Goal: Transaction & Acquisition: Book appointment/travel/reservation

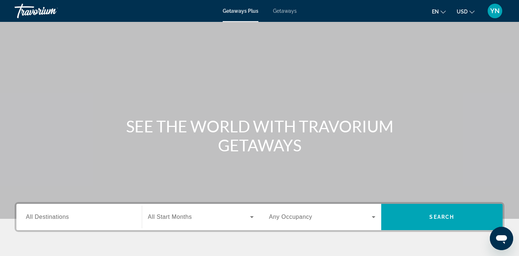
click at [282, 11] on span "Getaways" at bounding box center [285, 11] width 24 height 6
click at [87, 215] on input "Destination All Destinations" at bounding box center [79, 217] width 106 height 9
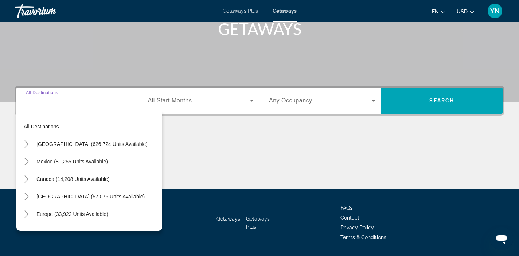
scroll to position [138, 0]
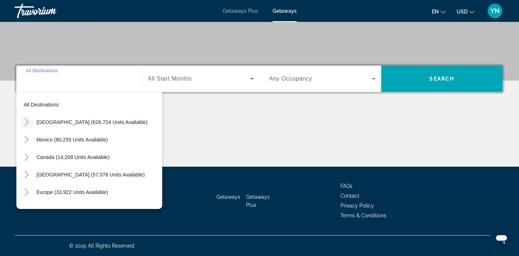
click at [28, 121] on icon "Toggle United States (626,724 units available)" at bounding box center [26, 121] width 7 height 7
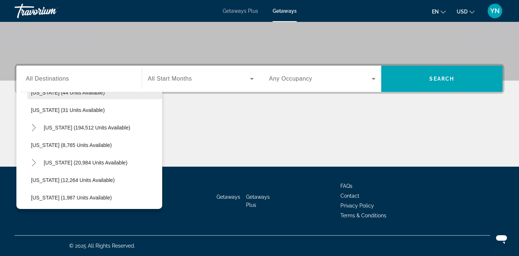
scroll to position [117, 0]
click at [36, 161] on icon "Toggle Hawaii (20,984 units available)" at bounding box center [33, 161] width 7 height 7
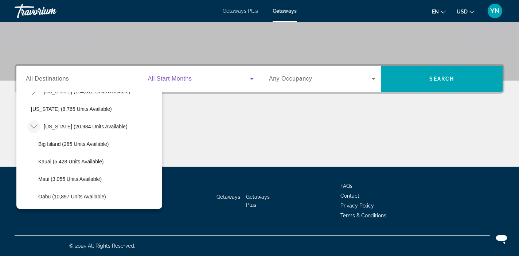
click at [251, 78] on icon "Search widget" at bounding box center [251, 78] width 9 height 9
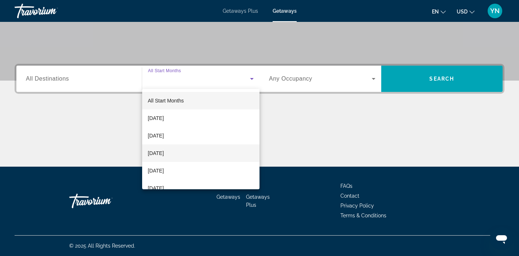
click at [197, 152] on mat-option "[DATE]" at bounding box center [201, 152] width 118 height 17
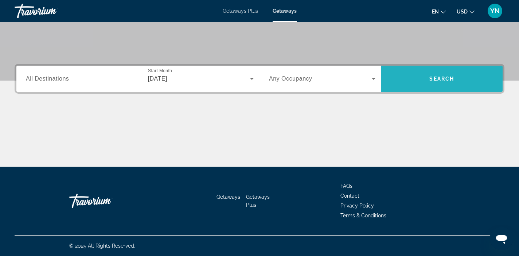
click at [424, 79] on span "Search widget" at bounding box center [442, 78] width 122 height 17
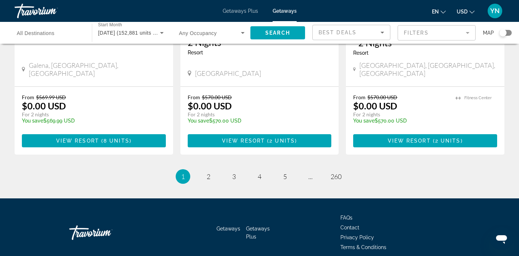
scroll to position [967, 0]
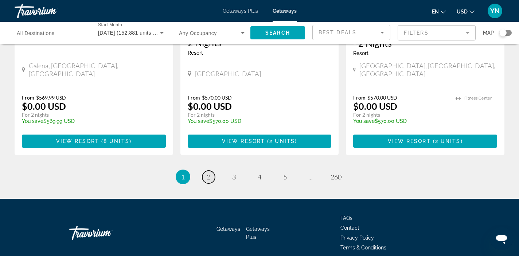
click at [208, 173] on span "2" at bounding box center [209, 177] width 4 height 8
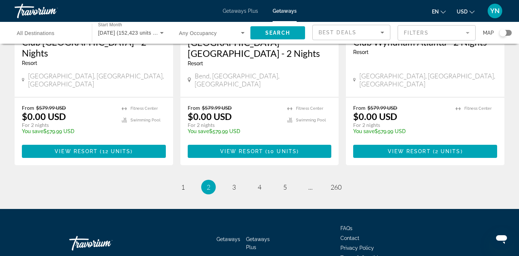
scroll to position [968, 0]
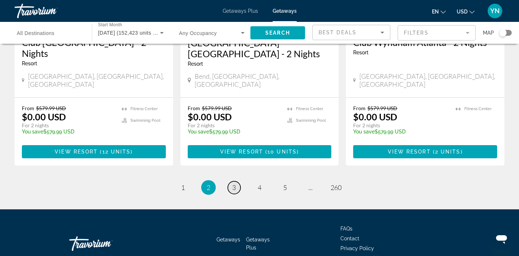
click at [234, 183] on span "3" at bounding box center [234, 187] width 4 height 8
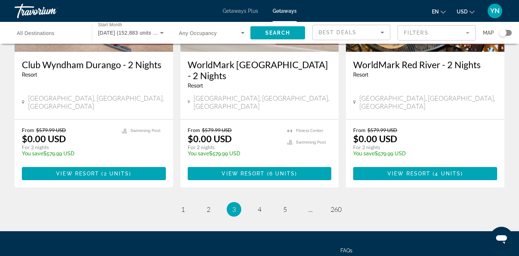
scroll to position [938, 0]
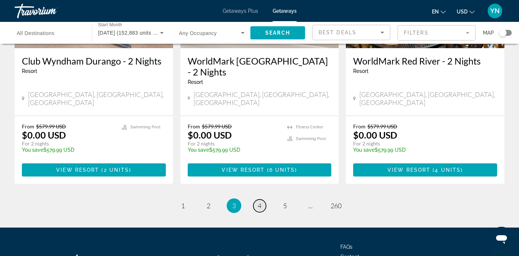
click at [258, 201] on span "4" at bounding box center [260, 205] width 4 height 8
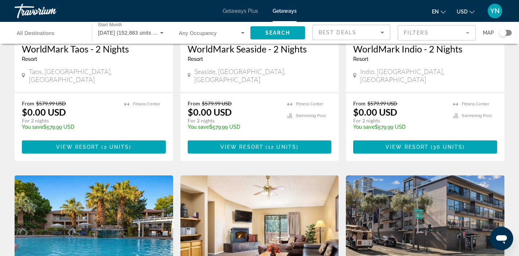
scroll to position [678, 0]
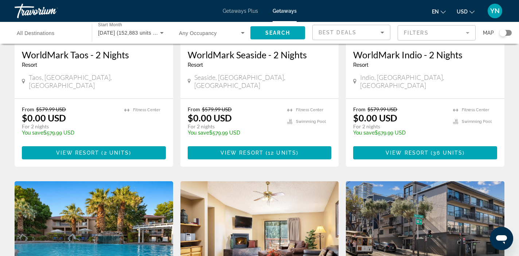
click at [420, 32] on mat-form-field "Filters" at bounding box center [436, 32] width 78 height 15
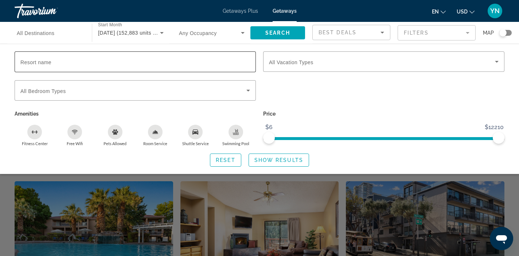
click at [172, 62] on input "Resort name" at bounding box center [135, 62] width 230 height 9
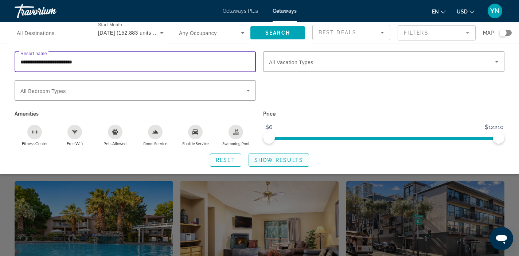
type input "**********"
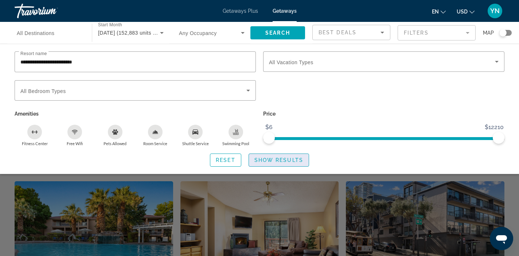
click at [274, 161] on span "Show Results" at bounding box center [278, 160] width 49 height 6
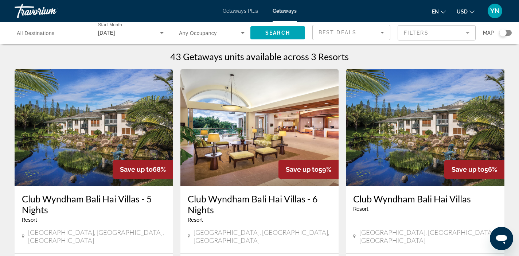
click at [391, 165] on img "Main content" at bounding box center [425, 127] width 158 height 117
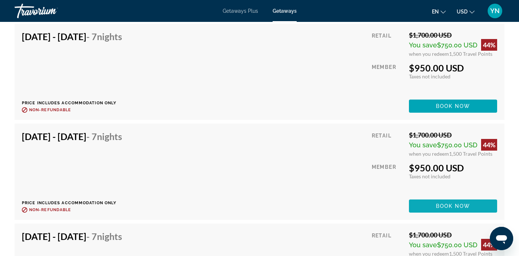
scroll to position [2317, 0]
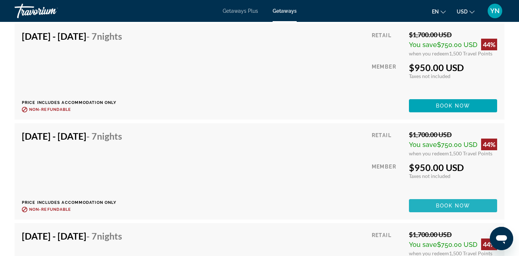
click at [439, 207] on span "Book now" at bounding box center [453, 206] width 35 height 6
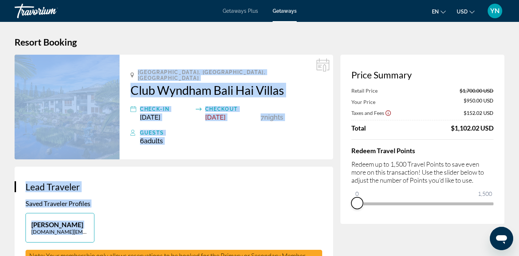
drag, startPoint x: 486, startPoint y: 213, endPoint x: 337, endPoint y: 223, distance: 149.0
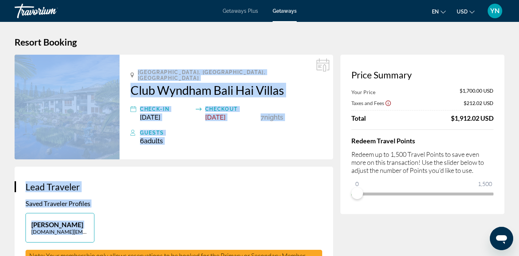
click at [305, 224] on div "[PERSON_NAME] [DOMAIN_NAME][EMAIL_ADDRESS][DOMAIN_NAME]" at bounding box center [174, 231] width 304 height 37
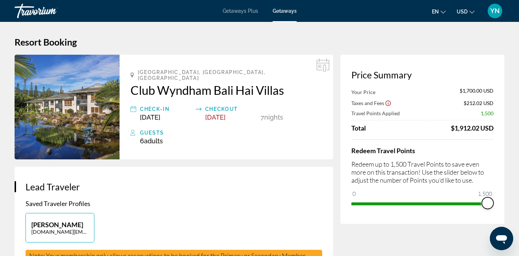
drag, startPoint x: 356, startPoint y: 196, endPoint x: 501, endPoint y: 212, distance: 145.9
click at [501, 212] on div "Price Summary Your Price $1,700.00 USD Taxes and Fees $212.02 USD Travel Points…" at bounding box center [422, 139] width 164 height 169
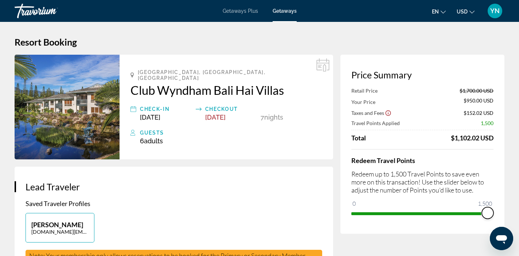
click at [488, 214] on span "ngx-slider" at bounding box center [488, 213] width 12 height 12
click at [490, 214] on div "Skip to main content Getaways Plus Getaways en English Español Français Italian…" at bounding box center [259, 128] width 519 height 256
